Goal: Navigation & Orientation: Find specific page/section

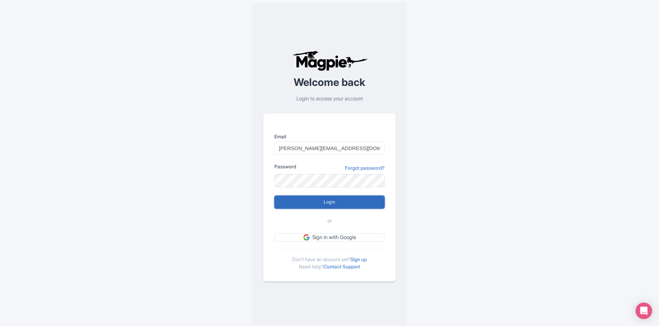
drag, startPoint x: 343, startPoint y: 199, endPoint x: 350, endPoint y: 200, distance: 6.9
click at [344, 200] on input "Login" at bounding box center [329, 201] width 110 height 13
type input "Logging in..."
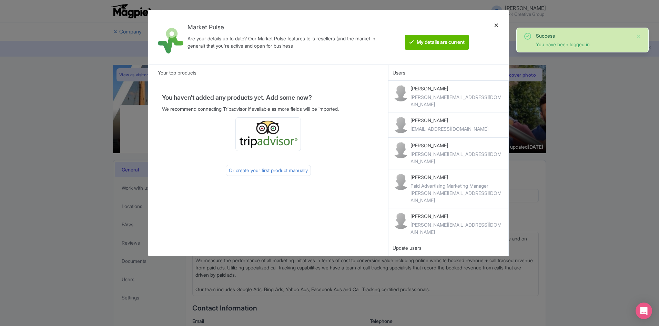
click at [497, 25] on div at bounding box center [496, 37] width 17 height 43
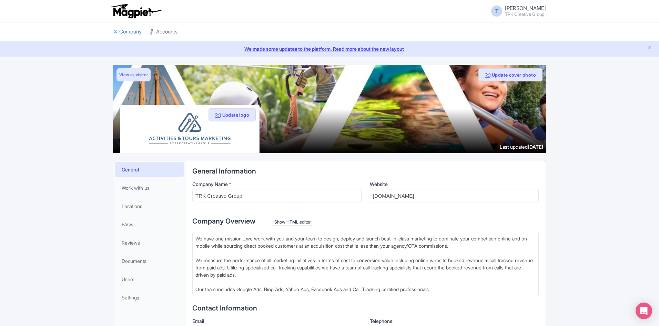
click at [174, 30] on link "Accounts" at bounding box center [164, 31] width 28 height 19
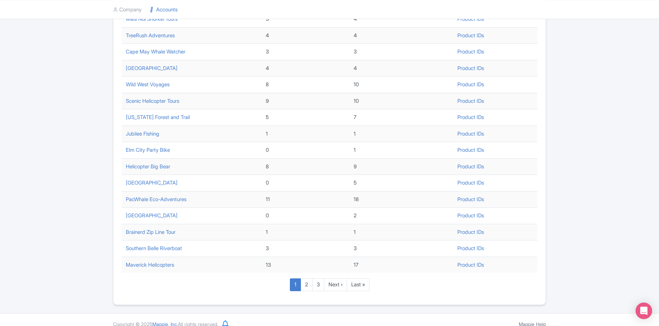
scroll to position [190, 0]
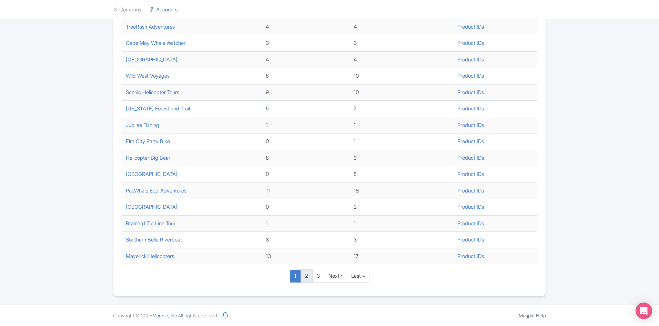
click at [306, 273] on link "2" at bounding box center [307, 276] width 12 height 13
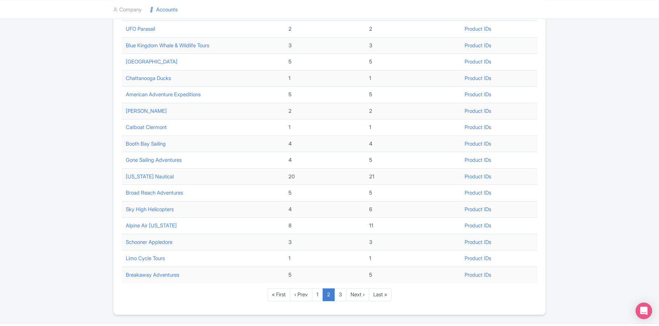
scroll to position [172, 0]
click at [341, 294] on link "3" at bounding box center [340, 293] width 12 height 13
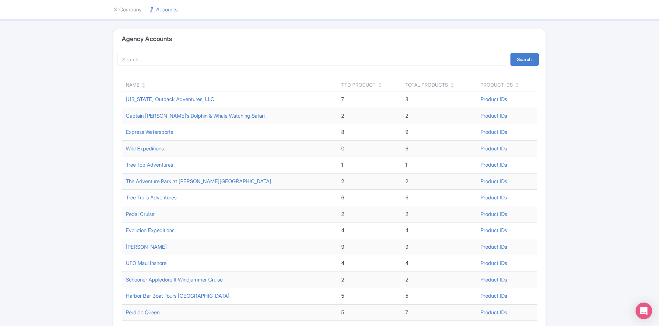
scroll to position [34, 0]
